Goal: Transaction & Acquisition: Purchase product/service

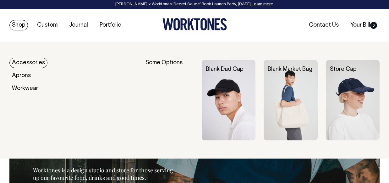
click at [29, 62] on link "Accessories" at bounding box center [28, 63] width 38 height 10
click at [26, 64] on link "Accessories" at bounding box center [28, 63] width 38 height 10
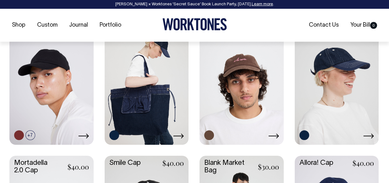
scroll to position [345, 0]
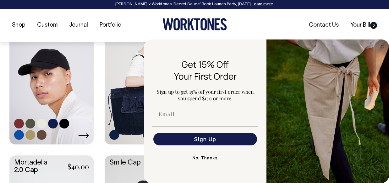
click at [84, 133] on icon at bounding box center [83, 135] width 11 height 5
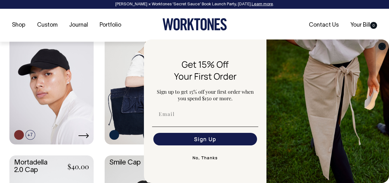
click at [380, 46] on circle "Close dialog" at bounding box center [381, 46] width 7 height 7
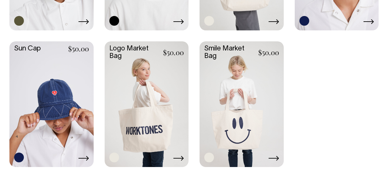
scroll to position [596, 0]
click at [83, 158] on icon at bounding box center [83, 158] width 10 height 5
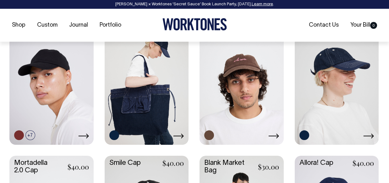
scroll to position [345, 0]
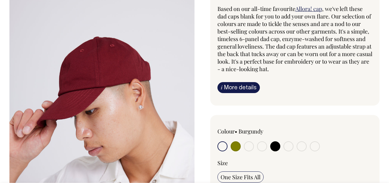
scroll to position [94, 0]
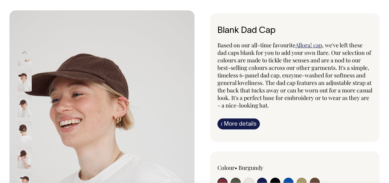
scroll to position [31, 0]
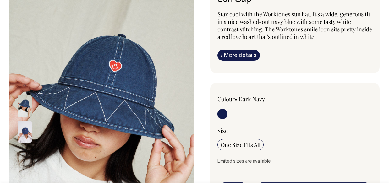
scroll to position [63, 0]
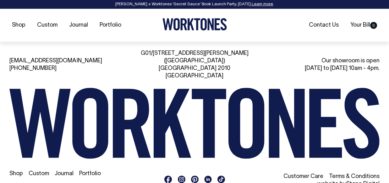
scroll to position [883, 0]
